Goal: Information Seeking & Learning: Learn about a topic

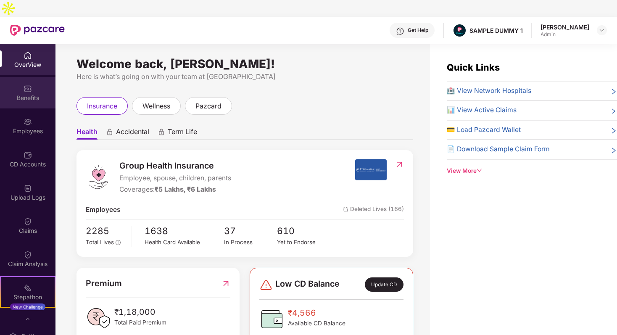
click at [25, 77] on div "Benefits" at bounding box center [27, 93] width 55 height 32
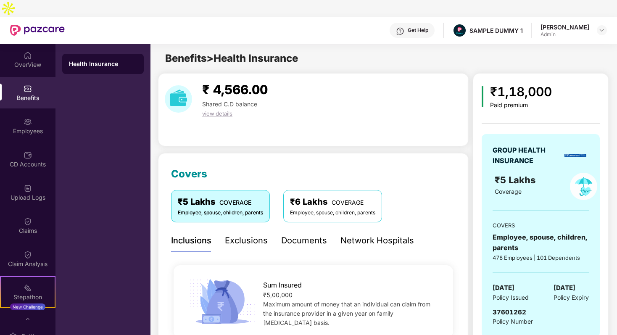
click at [241, 234] on div "Exclusions" at bounding box center [246, 240] width 43 height 13
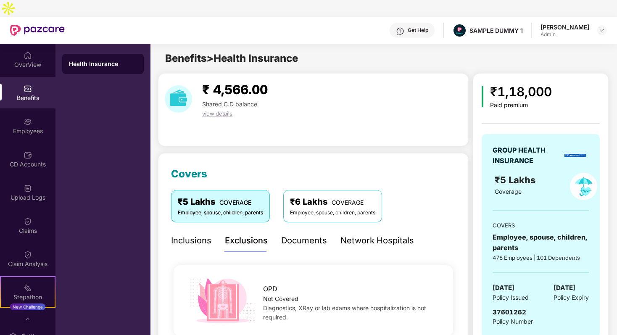
click at [356, 234] on div "Network Hospitals" at bounding box center [377, 240] width 74 height 13
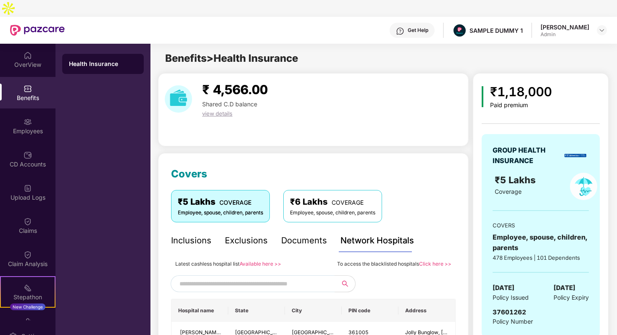
click at [180, 234] on div "Inclusions" at bounding box center [191, 240] width 40 height 13
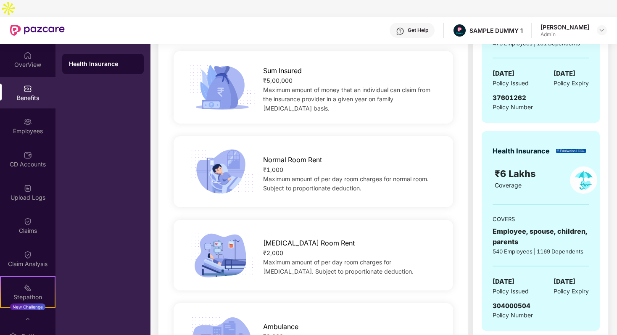
scroll to position [182, 0]
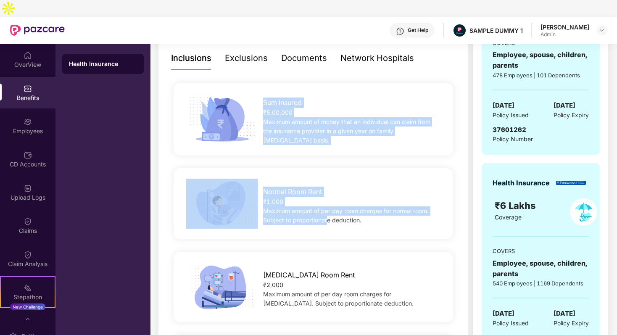
drag, startPoint x: 261, startPoint y: 85, endPoint x: 330, endPoint y: 212, distance: 144.3
click at [332, 266] on div "[MEDICAL_DATA] Room Rent" at bounding box center [351, 273] width 177 height 15
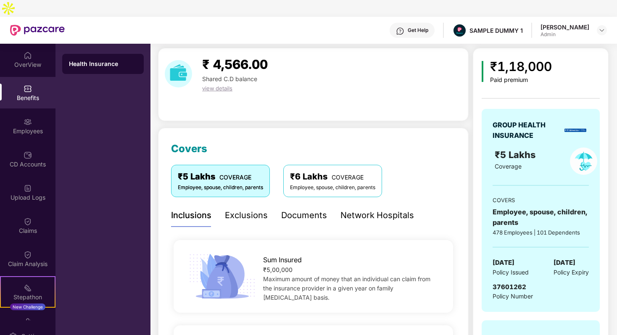
scroll to position [0, 0]
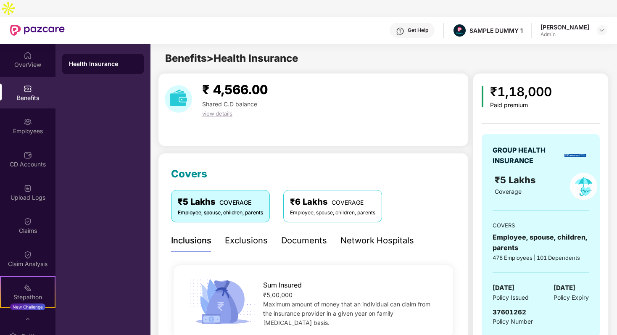
click at [382, 234] on div "Network Hospitals" at bounding box center [377, 240] width 74 height 13
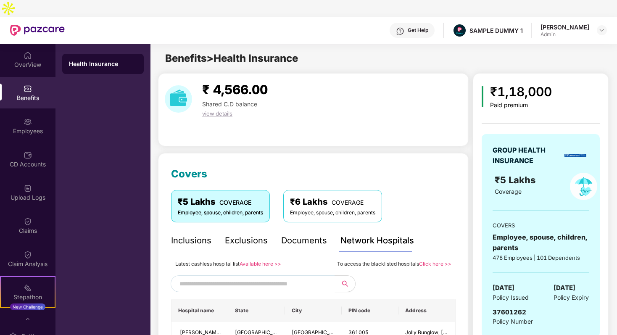
click at [293, 234] on div "Documents" at bounding box center [304, 240] width 46 height 13
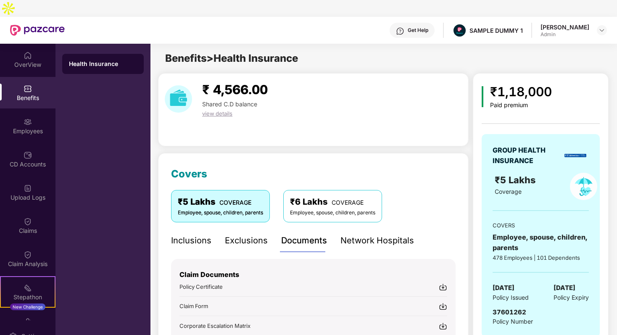
click at [239, 234] on div "Exclusions" at bounding box center [246, 240] width 43 height 13
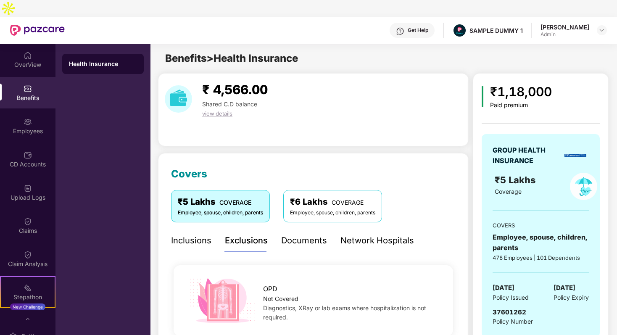
click at [190, 234] on div "Inclusions" at bounding box center [191, 240] width 40 height 13
